Goal: Transaction & Acquisition: Register for event/course

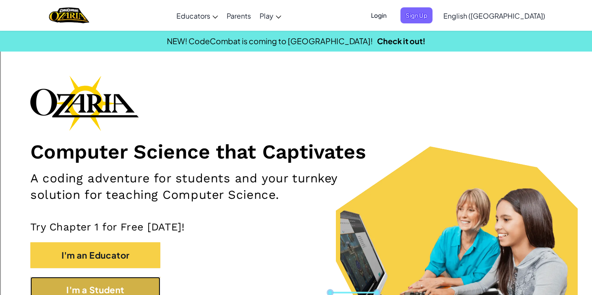
click at [109, 291] on button "I'm a Student" at bounding box center [95, 290] width 130 height 26
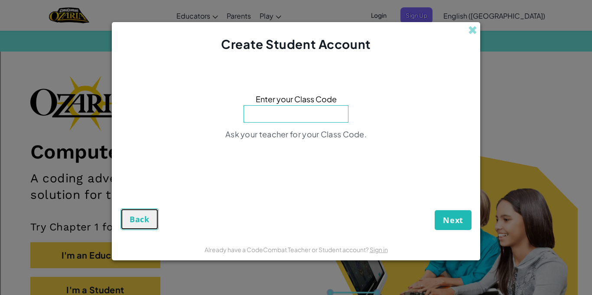
click at [139, 219] on span "Back" at bounding box center [140, 219] width 20 height 10
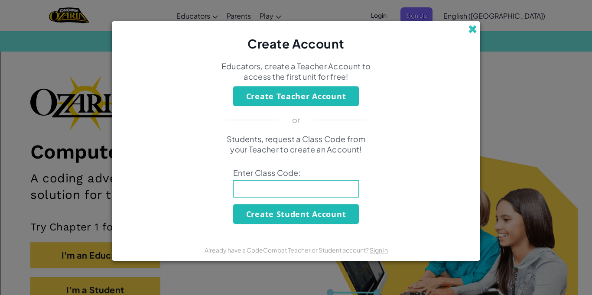
click at [471, 29] on span at bounding box center [472, 29] width 9 height 9
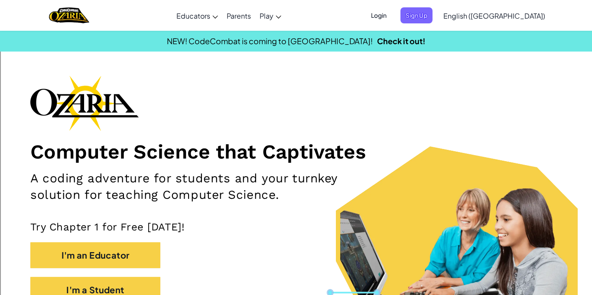
click at [392, 14] on span "Login" at bounding box center [379, 15] width 26 height 16
